Goal: Check status: Check status

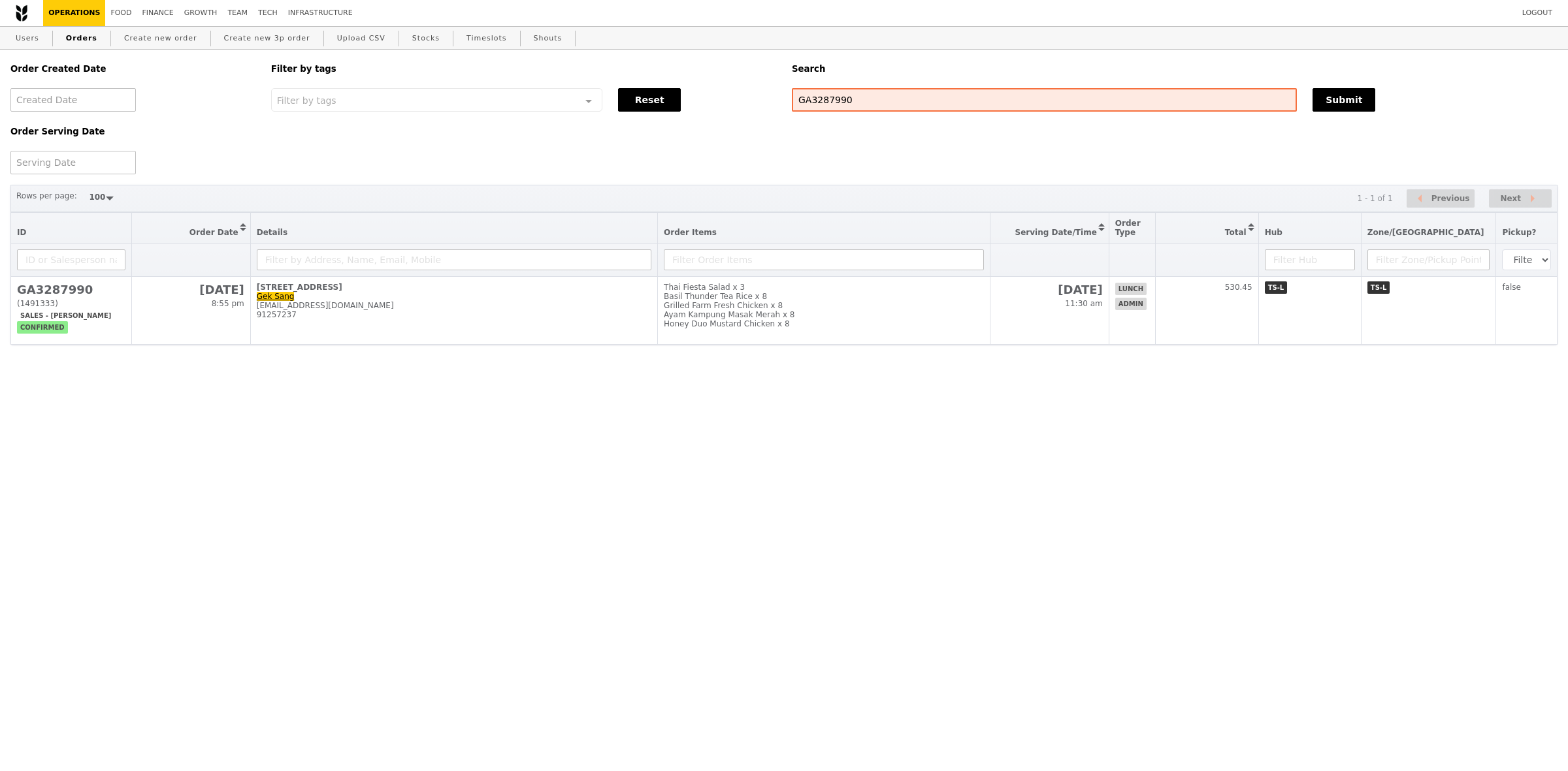
select select "100"
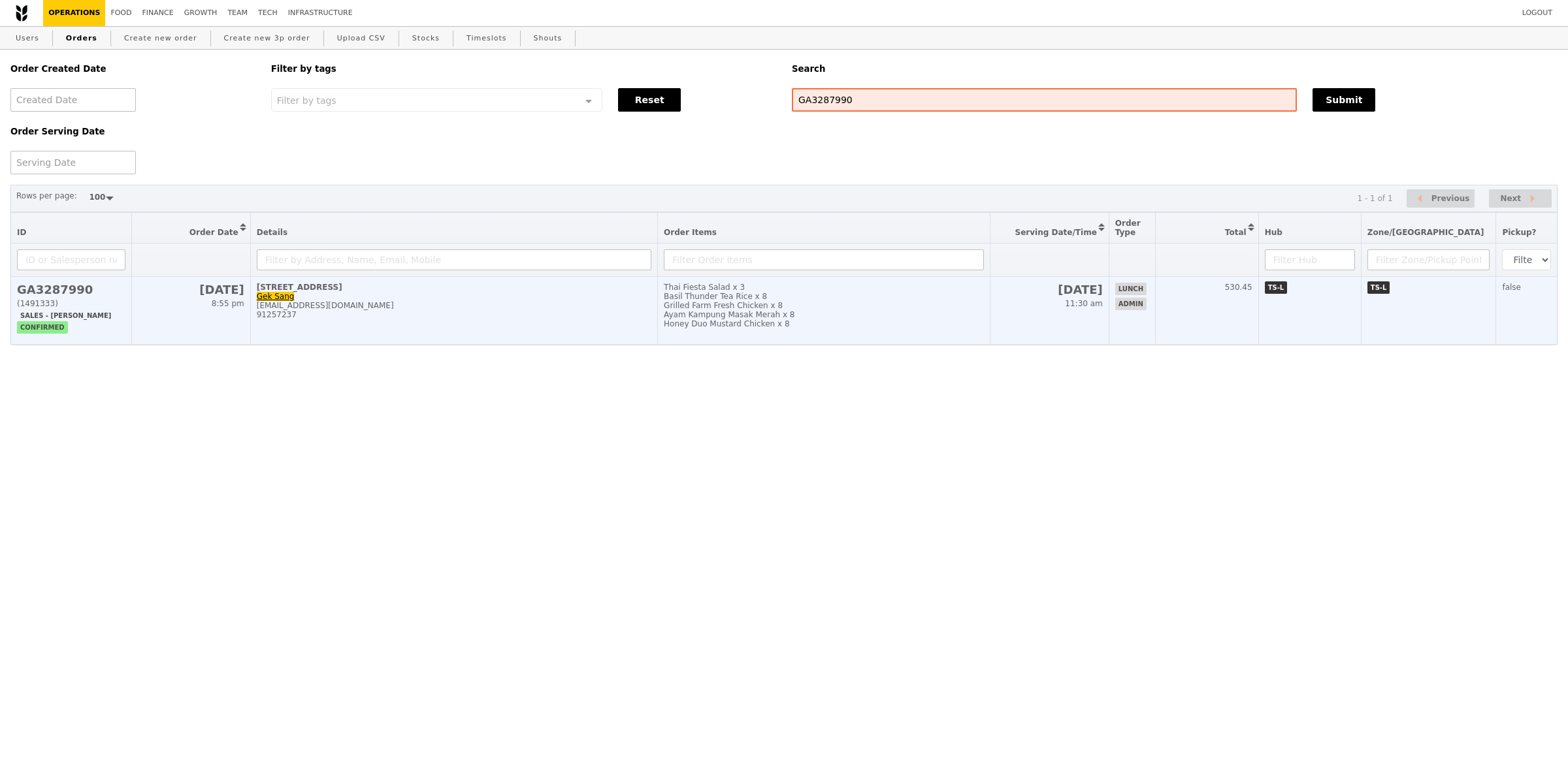
click at [945, 341] on td "Thai Fiesta Salad x 3 Basil Thunder Tea Rice x 8 Grilled Farm Fresh Chicken x 8…" at bounding box center [823, 310] width 332 height 68
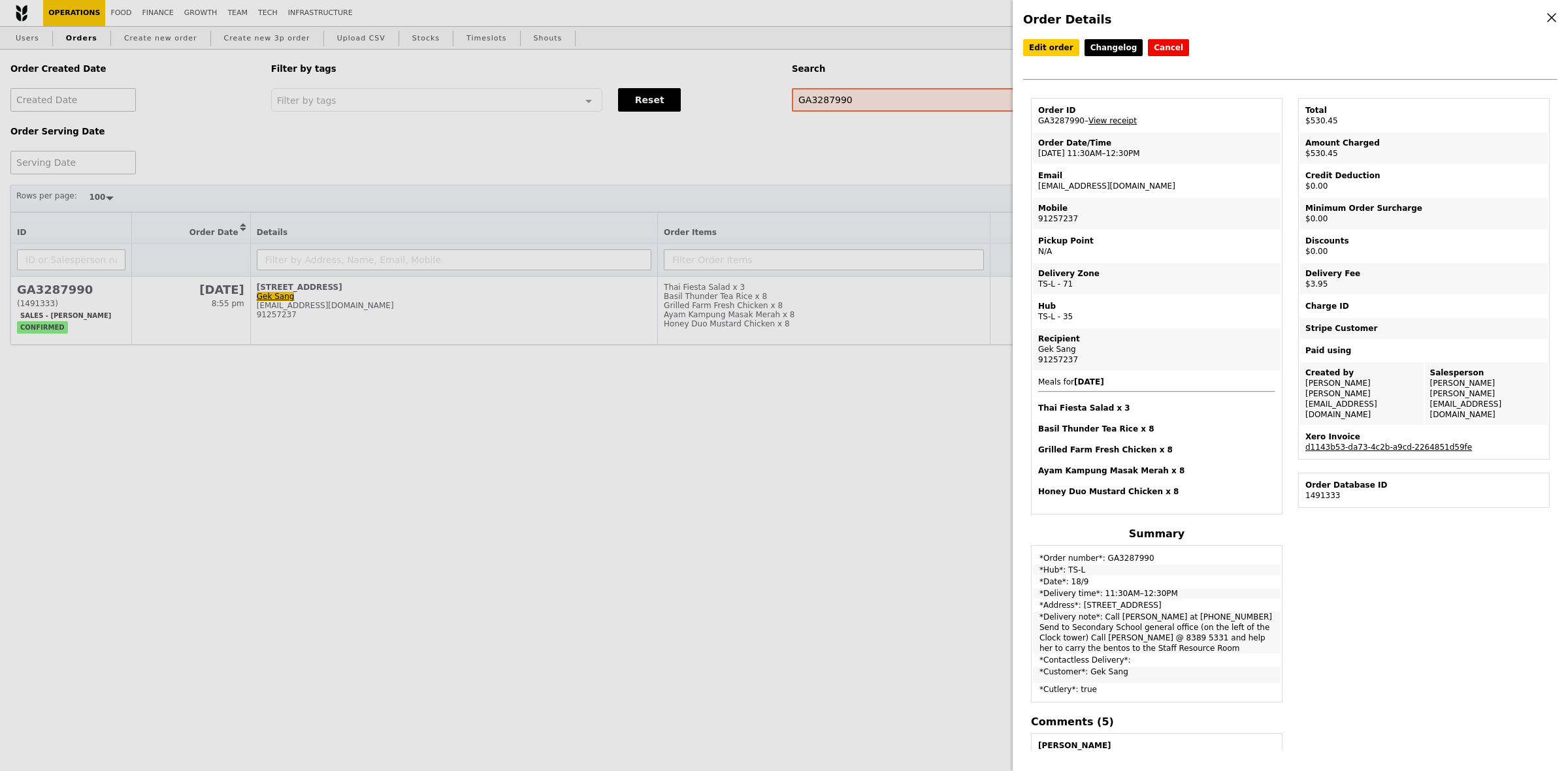
click at [1118, 122] on link "View receipt" at bounding box center [1113, 120] width 49 height 9
